Goal: Information Seeking & Learning: Learn about a topic

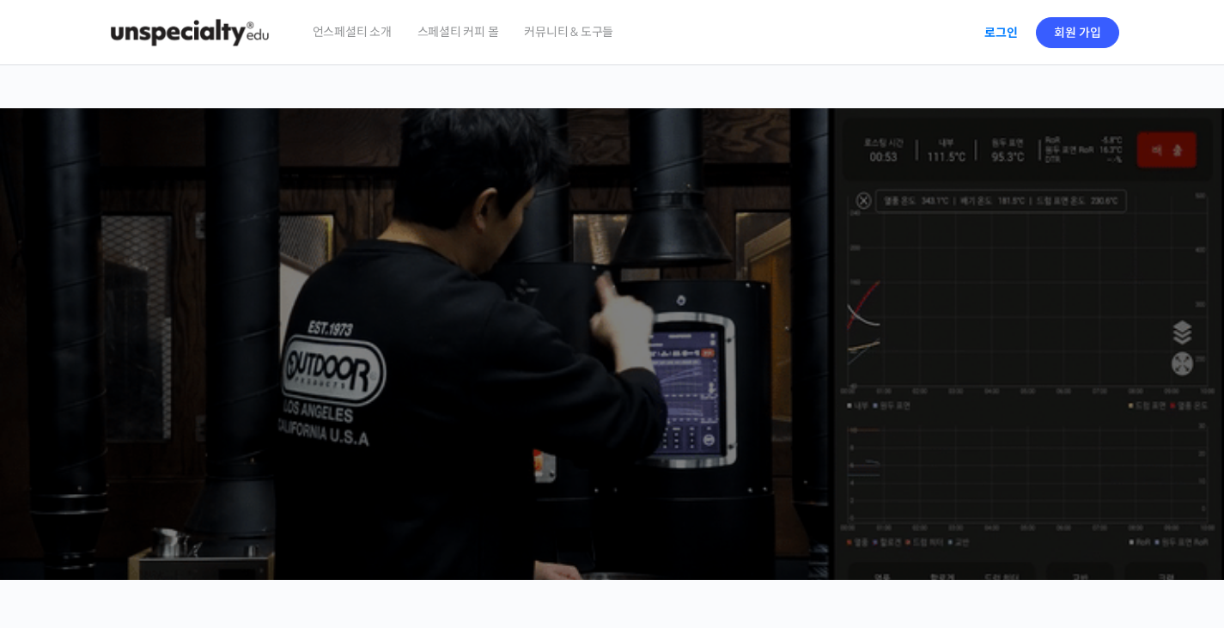
click at [1002, 29] on link "로그인" at bounding box center [1001, 33] width 54 height 40
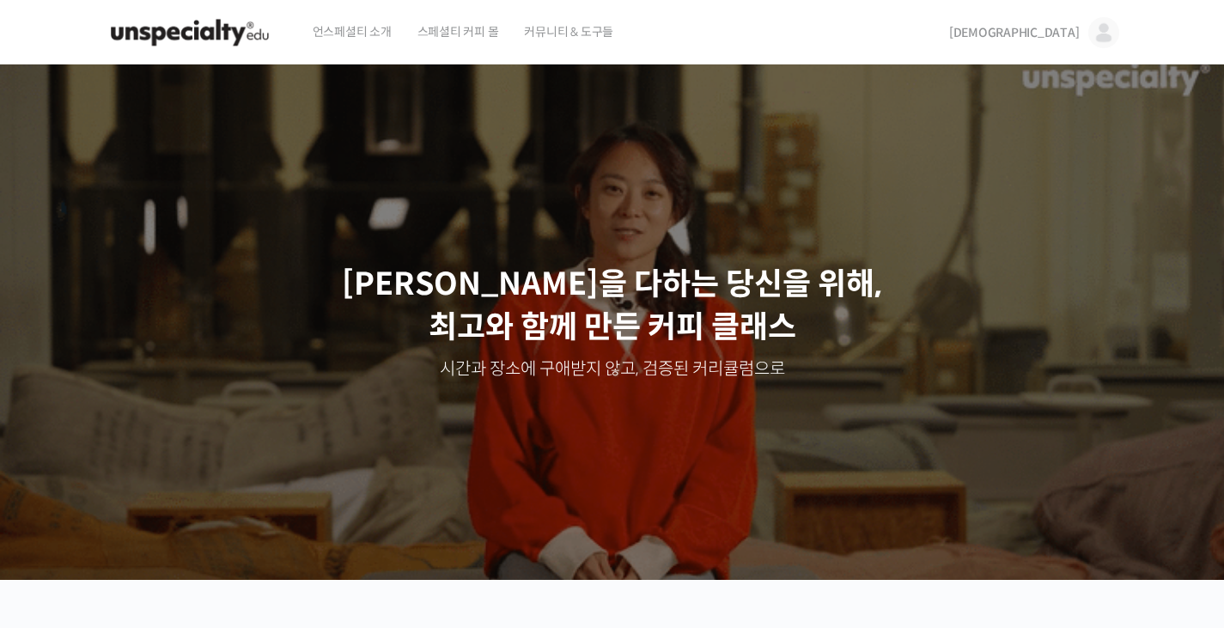
click at [1092, 33] on img at bounding box center [1103, 32] width 31 height 31
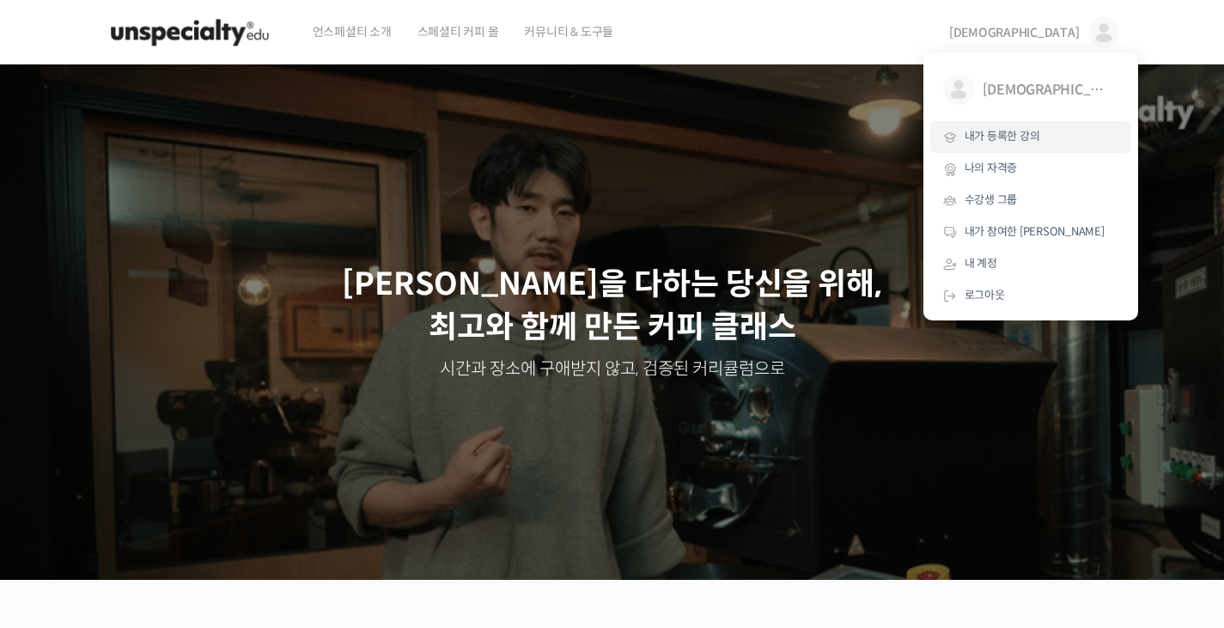
click at [1032, 131] on span "내가 등록한 강의" at bounding box center [1002, 136] width 76 height 15
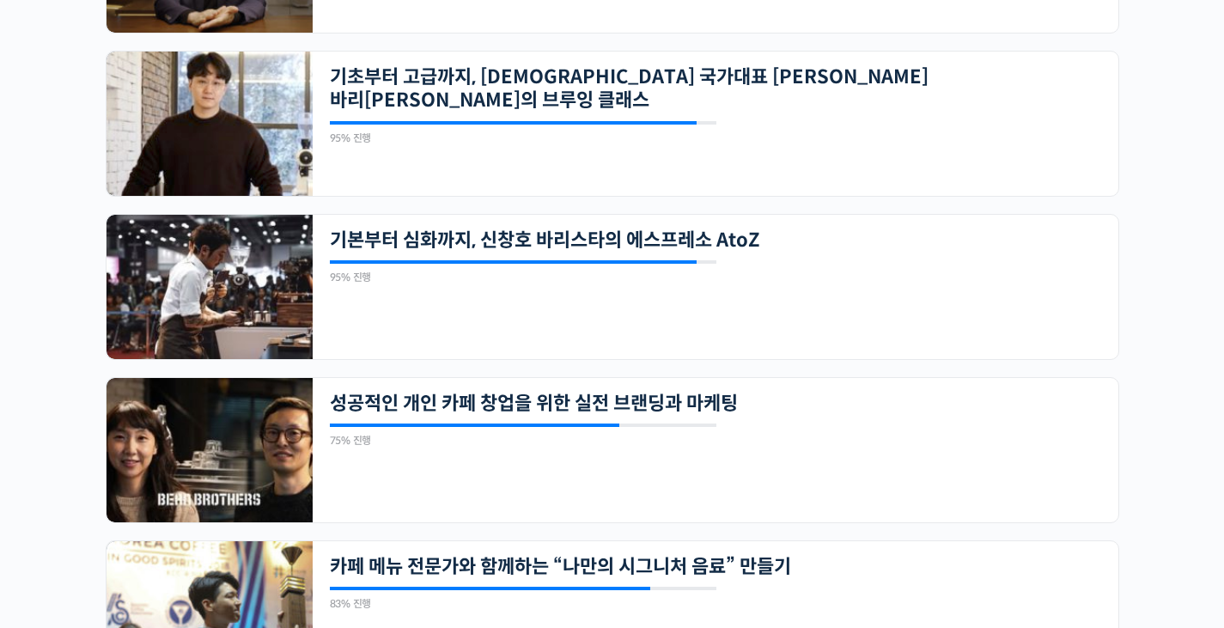
scroll to position [859, 0]
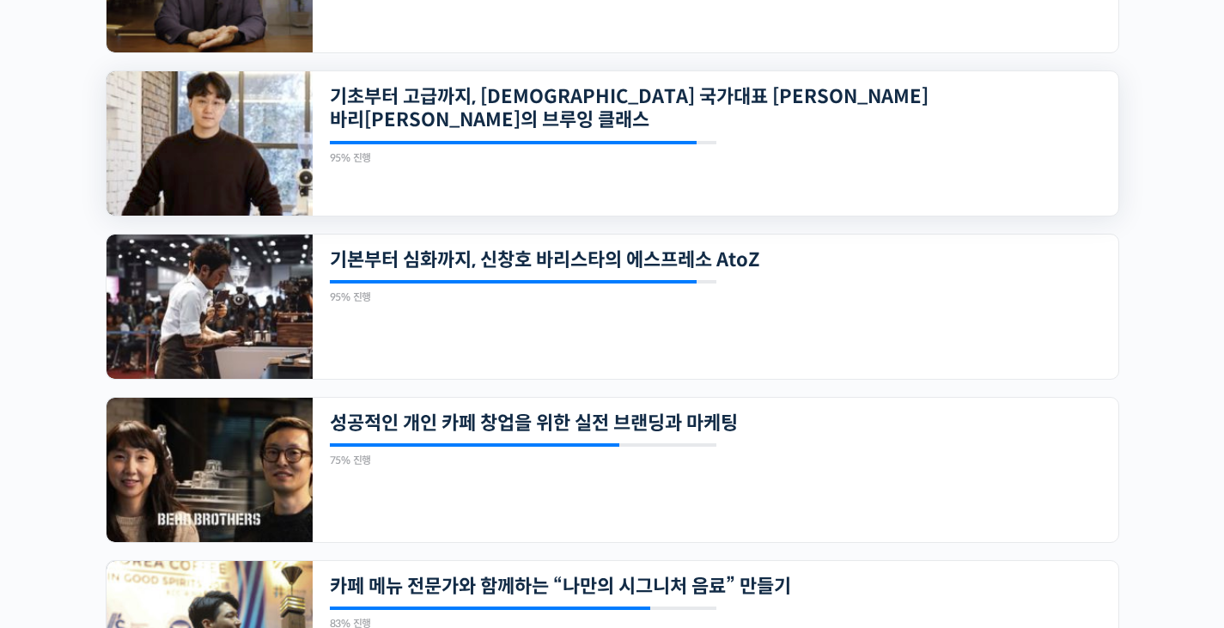
click at [162, 186] on img at bounding box center [209, 143] width 206 height 144
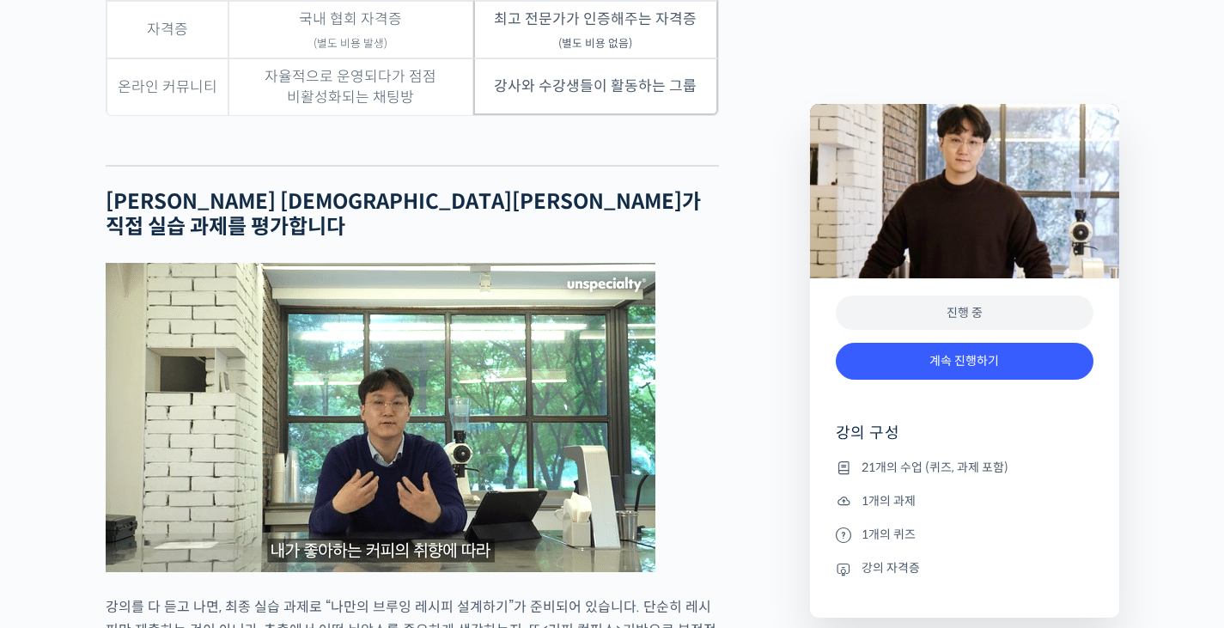
scroll to position [4638, 0]
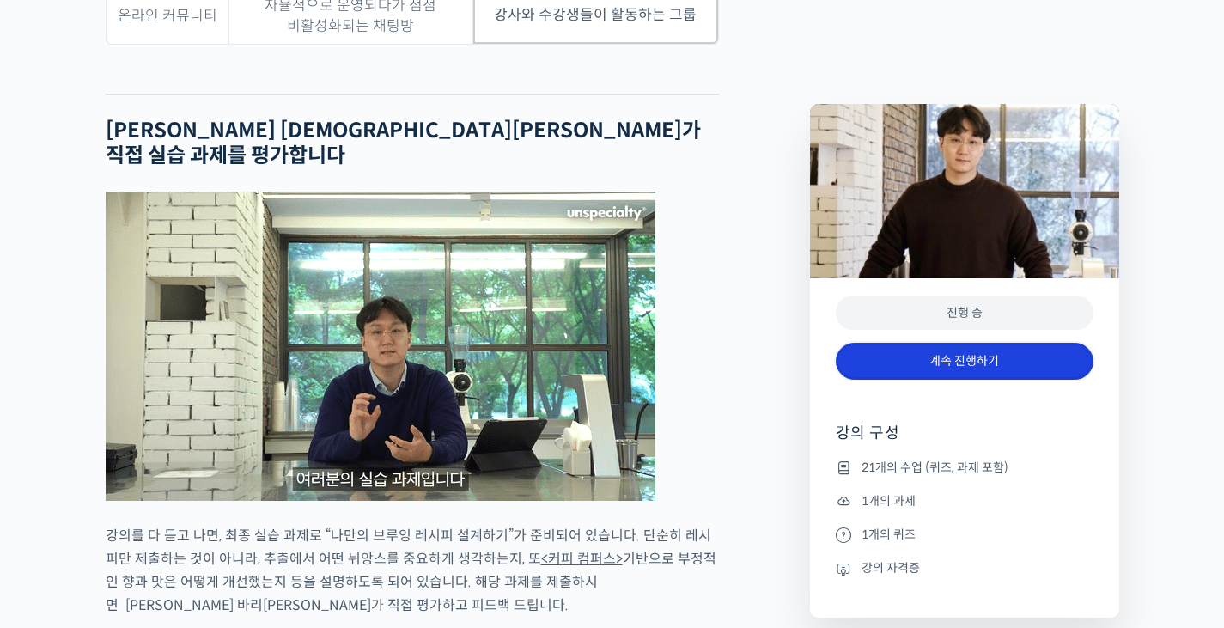
click at [914, 351] on link "계속 진행하기" at bounding box center [965, 361] width 258 height 37
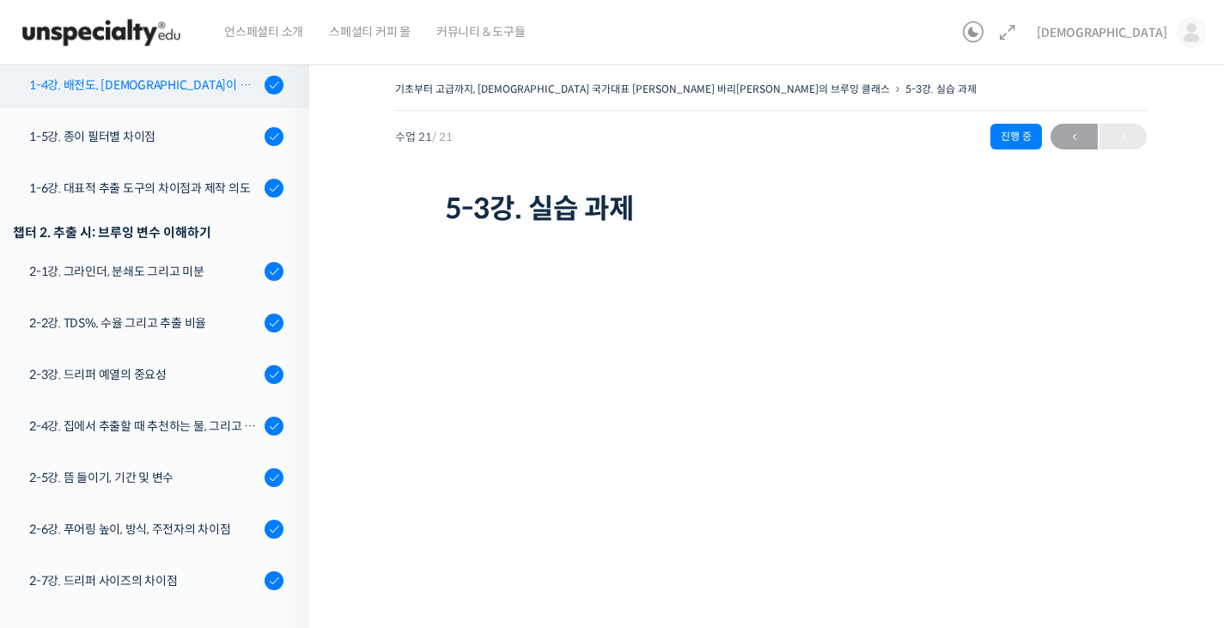
scroll to position [403, 0]
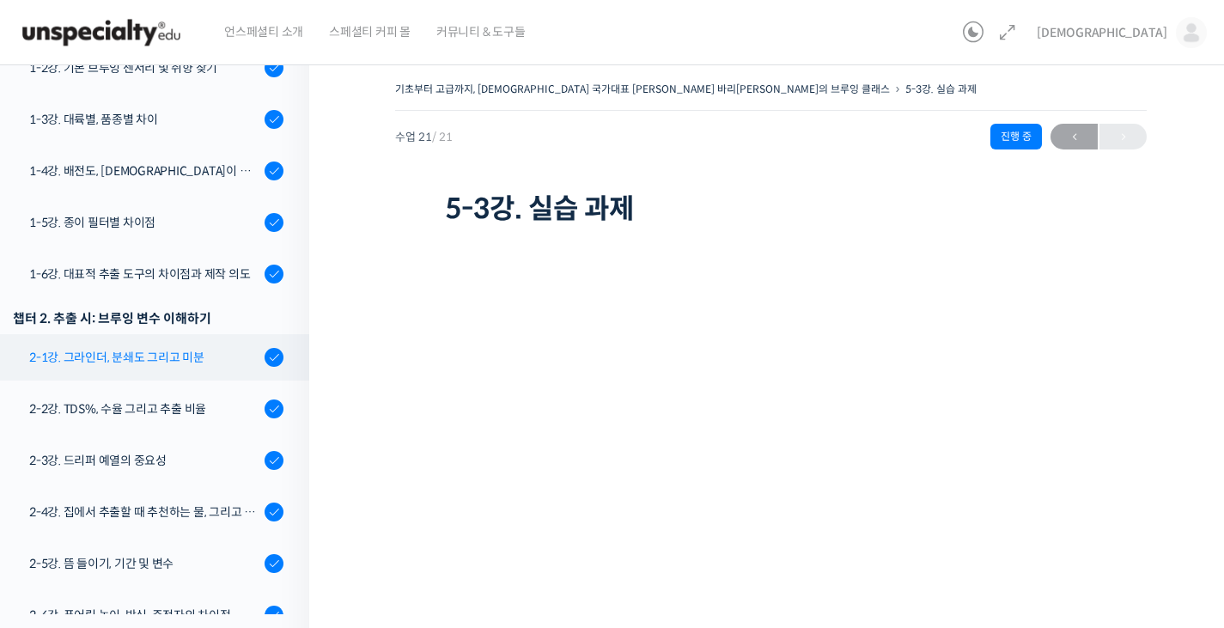
click at [202, 334] on link "2-1강. 그라인더, 분쇄도 그리고 미분" at bounding box center [150, 357] width 318 height 46
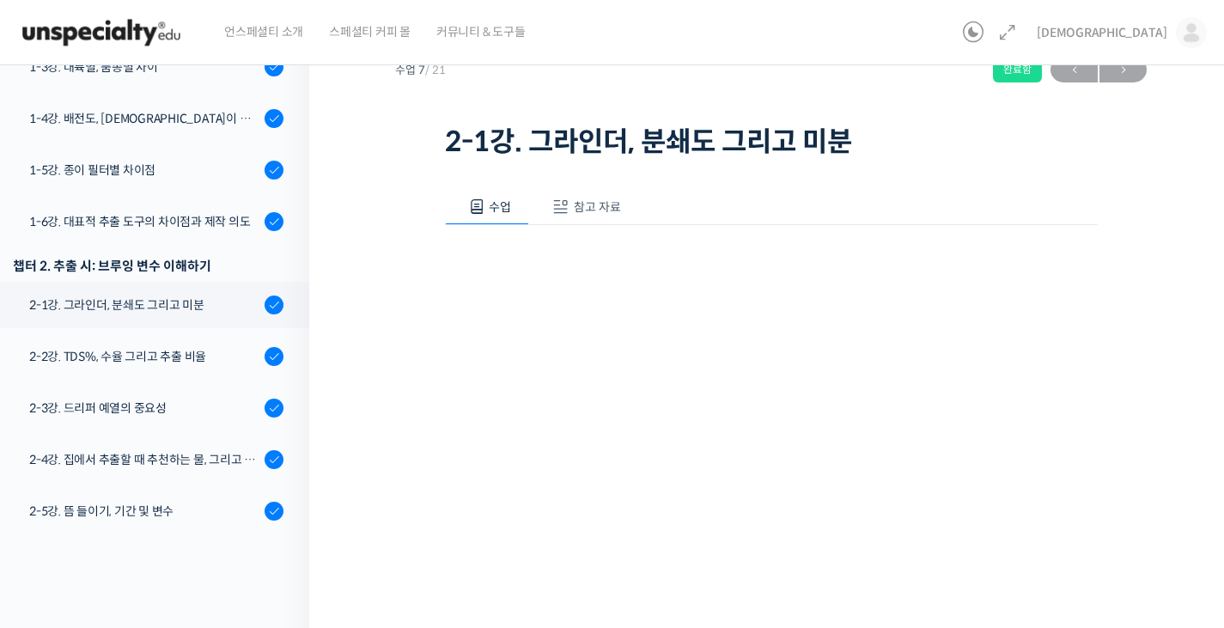
scroll to position [86, 0]
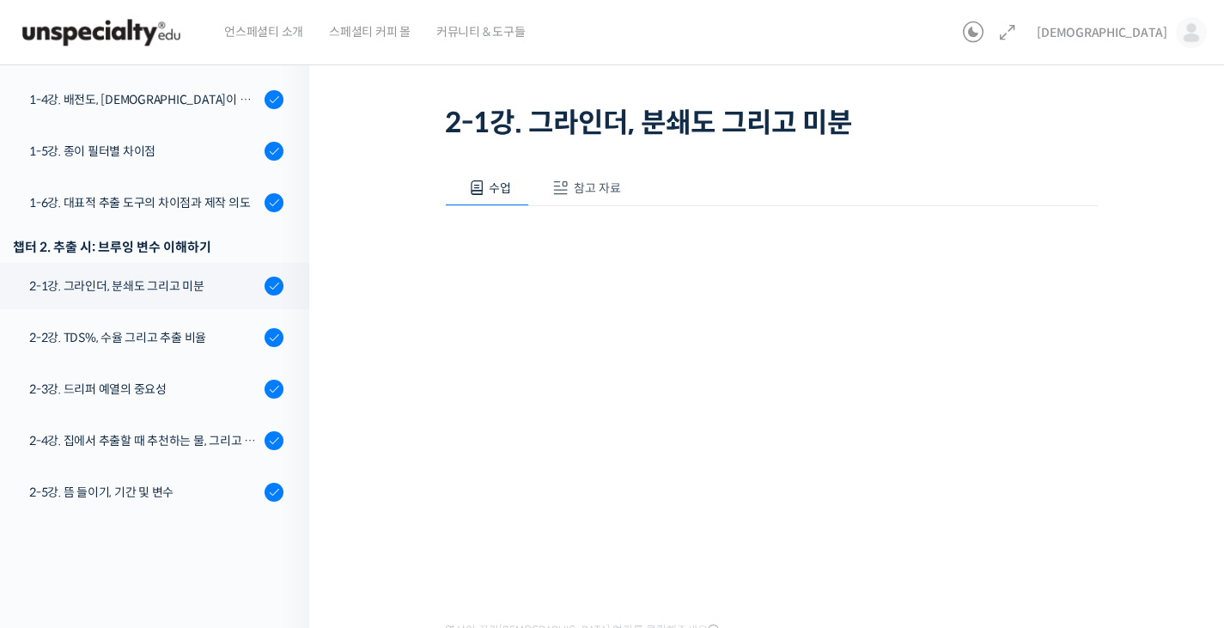
click at [369, 518] on div "기초부터 고급까지, [DEMOGRAPHIC_DATA] 국가대표 [PERSON_NAME] 바리[PERSON_NAME]의 브루잉 클래스 2-1강.…" at bounding box center [770, 361] width 923 height 791
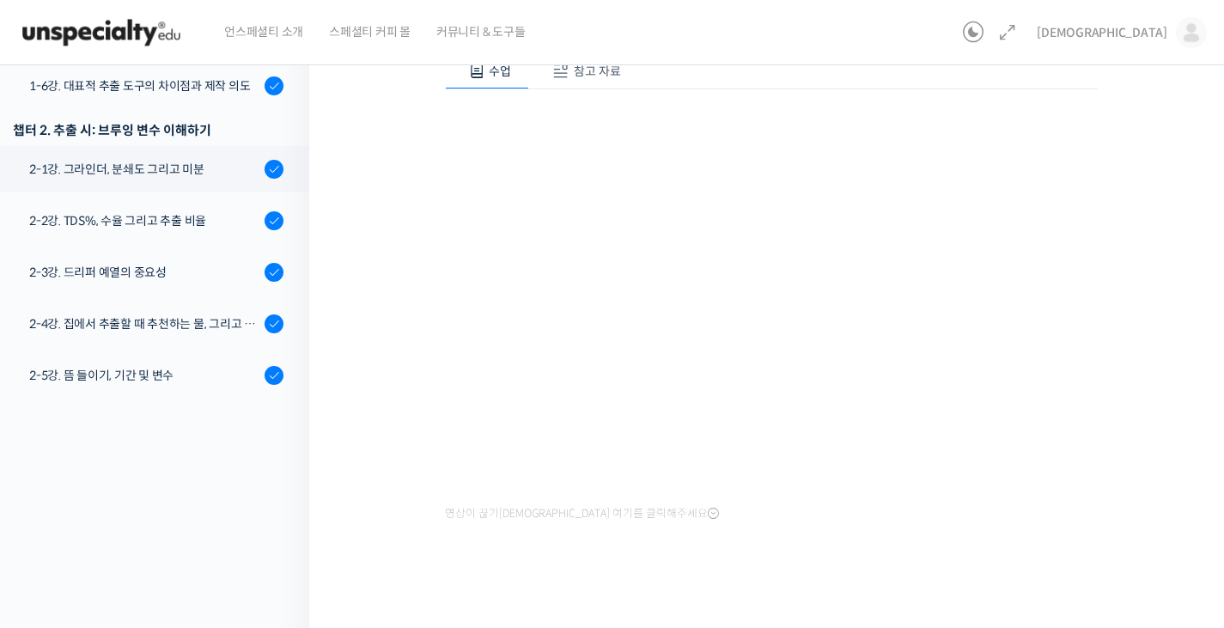
scroll to position [214, 0]
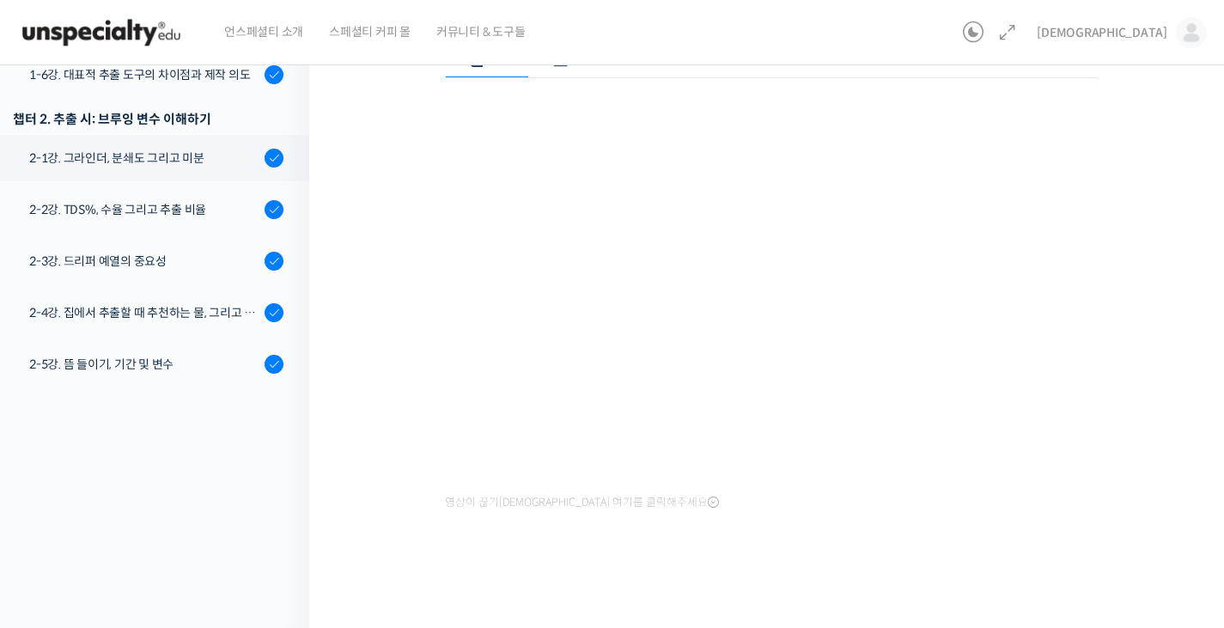
click at [820, 544] on div "수업 참고 자료 영상이 끊기[DEMOGRAPHIC_DATA]를 클릭해주세요 PPT 수업 자료 (클릭하시면 새 창에서 열립니다)" at bounding box center [771, 304] width 653 height 577
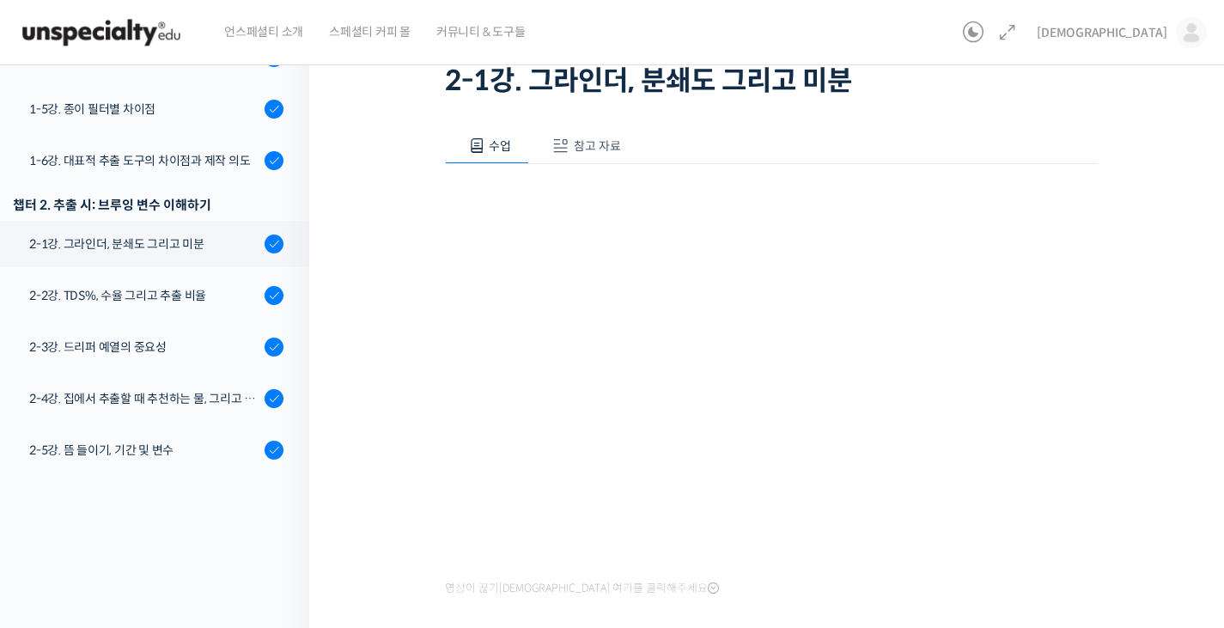
scroll to position [69, 0]
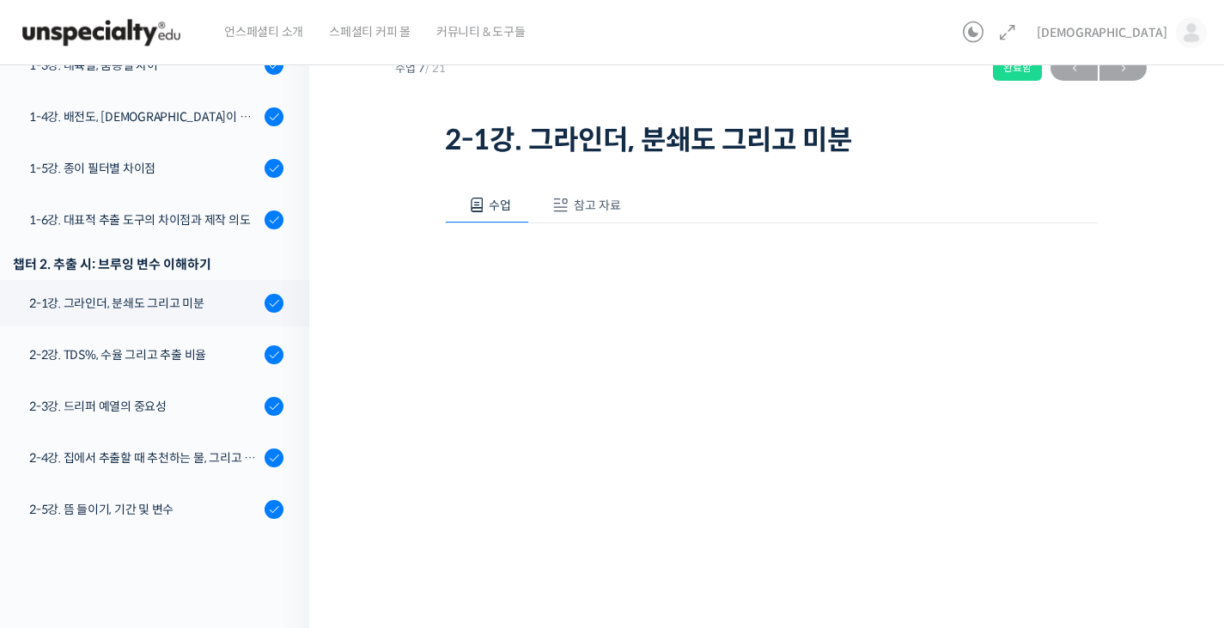
click at [924, 1] on div "언스페셜티 소개 스페셜티 커피 몰 커뮤니티 & 도구들" at bounding box center [583, 32] width 745 height 65
